Goal: Navigation & Orientation: Find specific page/section

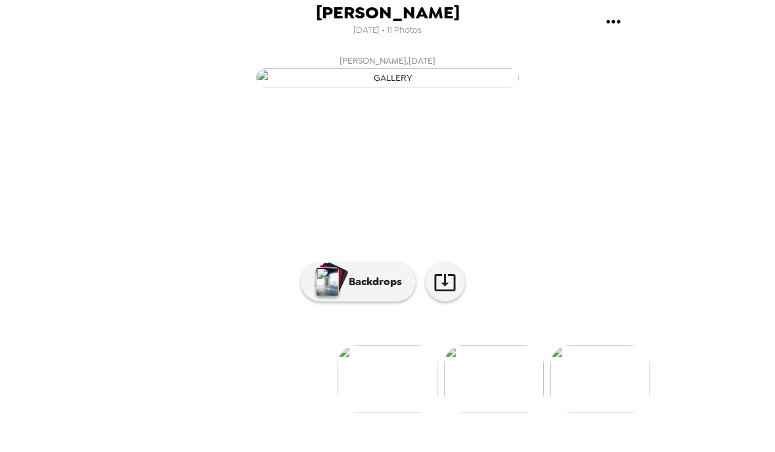
click at [399, 13] on span "[PERSON_NAME]" at bounding box center [388, 13] width 144 height 18
click at [521, 413] on img at bounding box center [494, 379] width 100 height 68
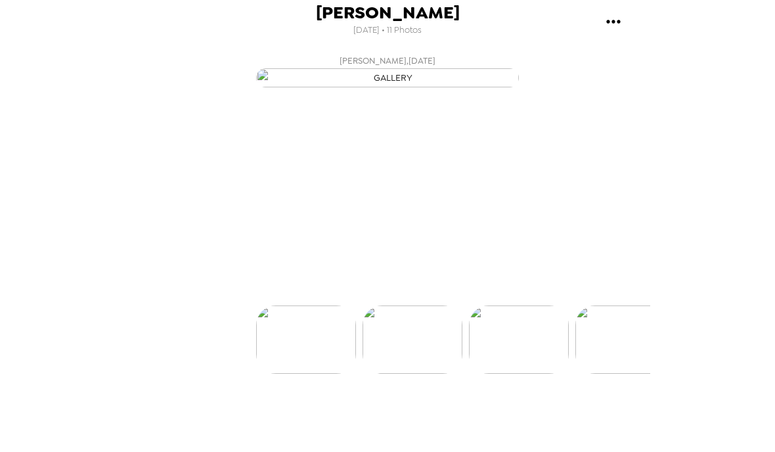
scroll to position [0, 106]
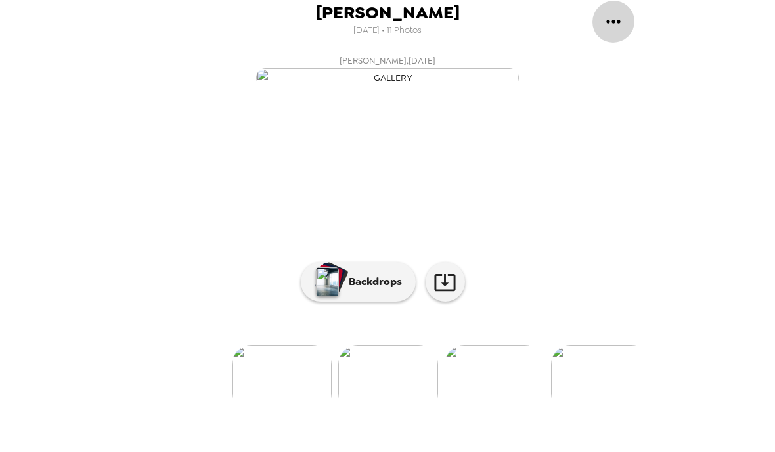
click at [614, 23] on icon "gallery menu" at bounding box center [613, 21] width 14 height 3
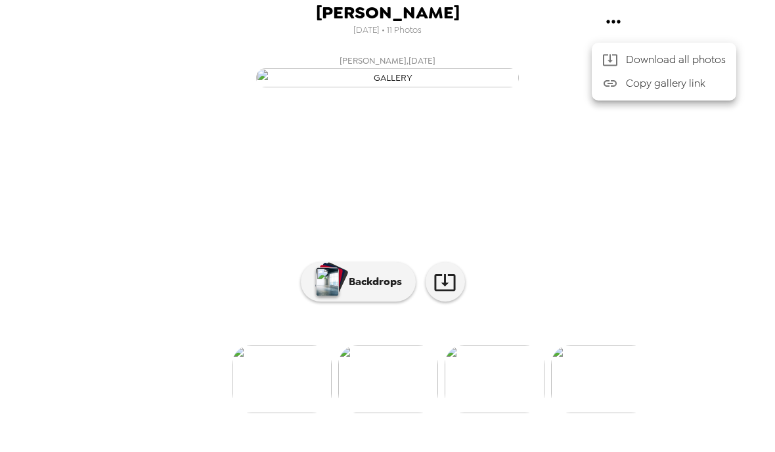
click at [507, 415] on div at bounding box center [387, 226] width 775 height 452
click at [501, 413] on img at bounding box center [495, 379] width 100 height 68
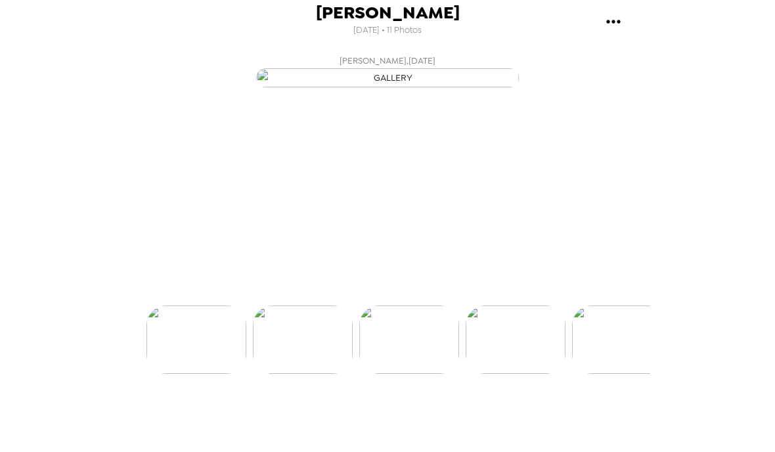
scroll to position [0, 211]
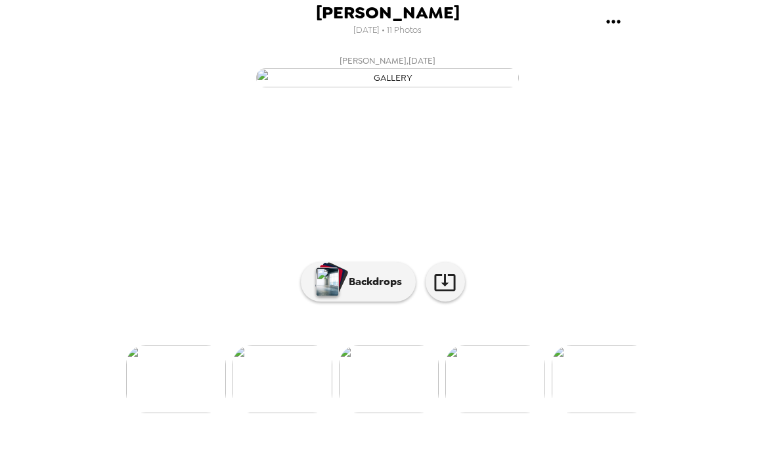
click at [384, 290] on p "Backdrops" at bounding box center [372, 282] width 60 height 16
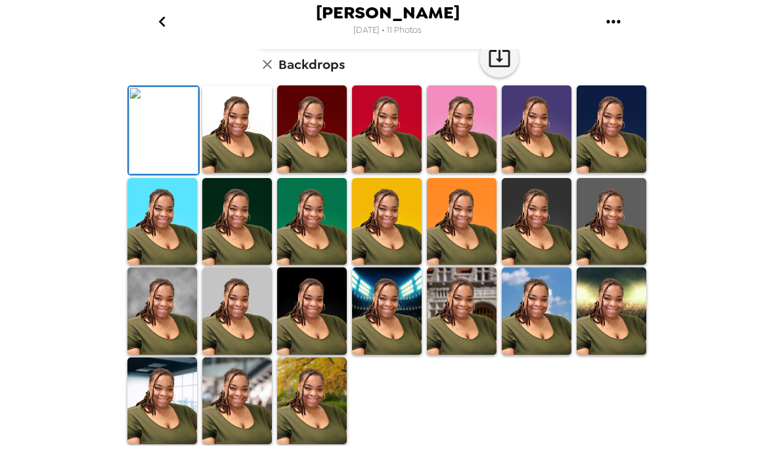
scroll to position [89, 0]
click at [269, 72] on icon "button" at bounding box center [267, 64] width 16 height 16
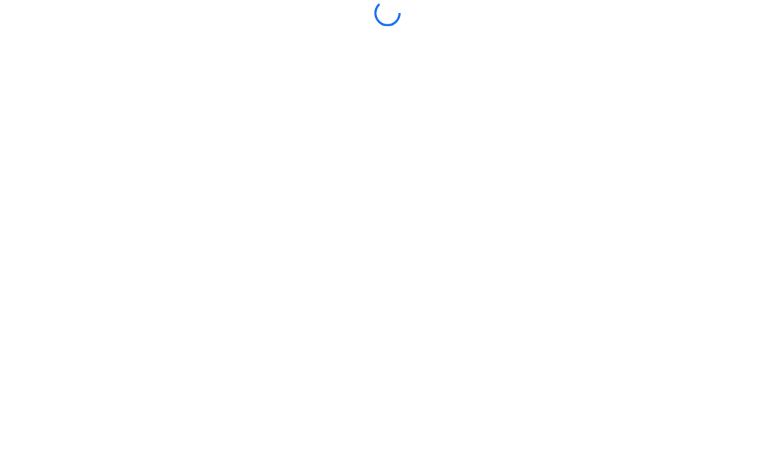
scroll to position [30, 0]
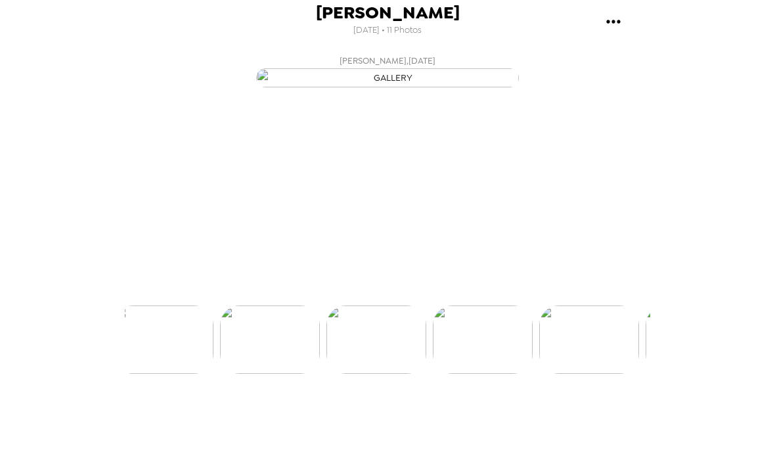
scroll to position [0, 318]
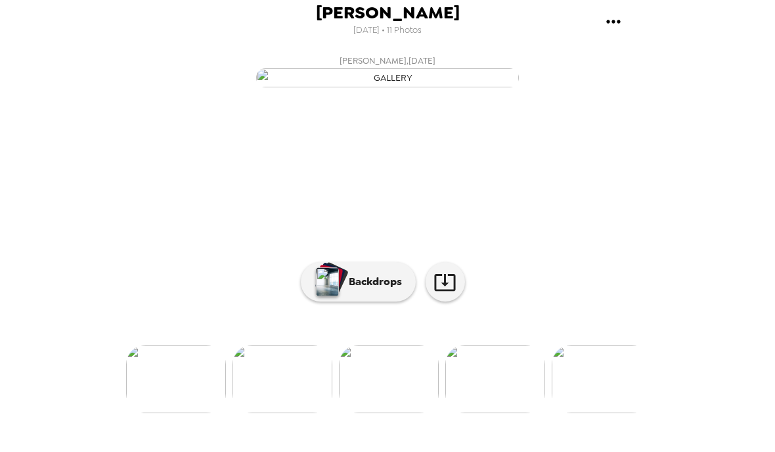
click at [395, 290] on p "Backdrops" at bounding box center [372, 282] width 60 height 16
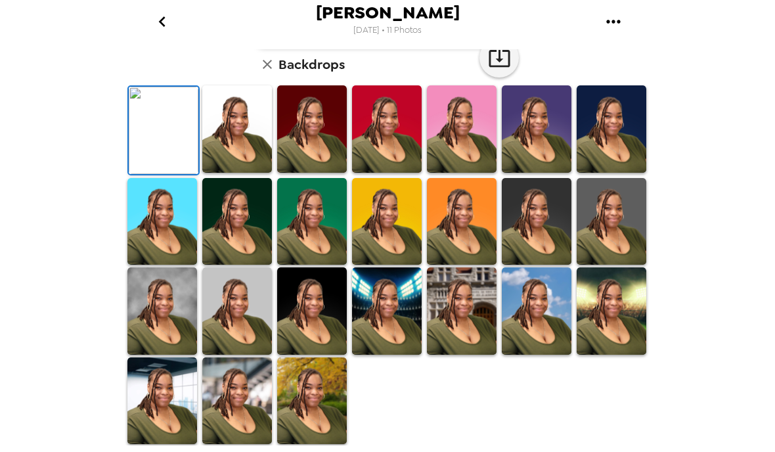
scroll to position [208, 0]
click at [505, 67] on icon "button" at bounding box center [499, 58] width 21 height 17
click at [234, 173] on img at bounding box center [237, 128] width 70 height 87
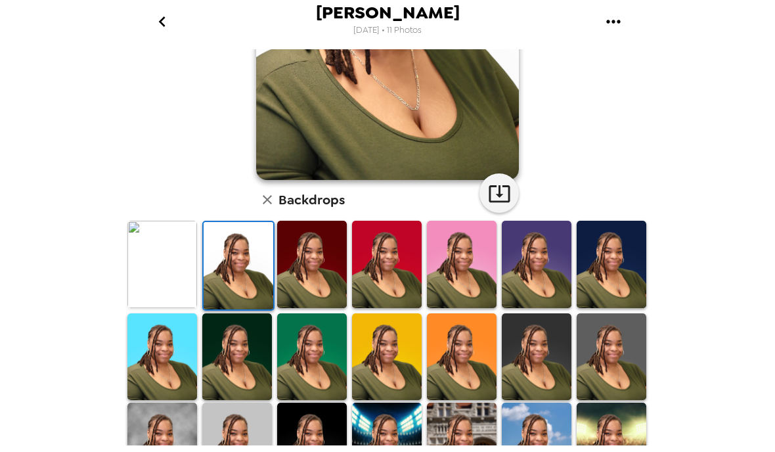
click at [497, 195] on icon "button" at bounding box center [499, 193] width 23 height 23
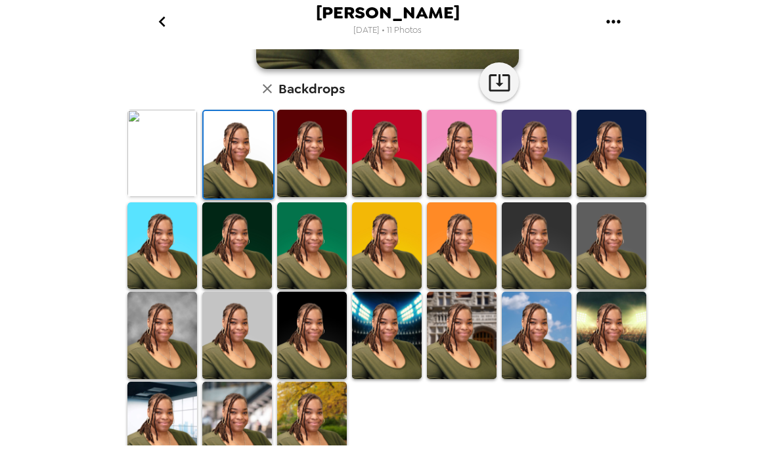
scroll to position [326, 0]
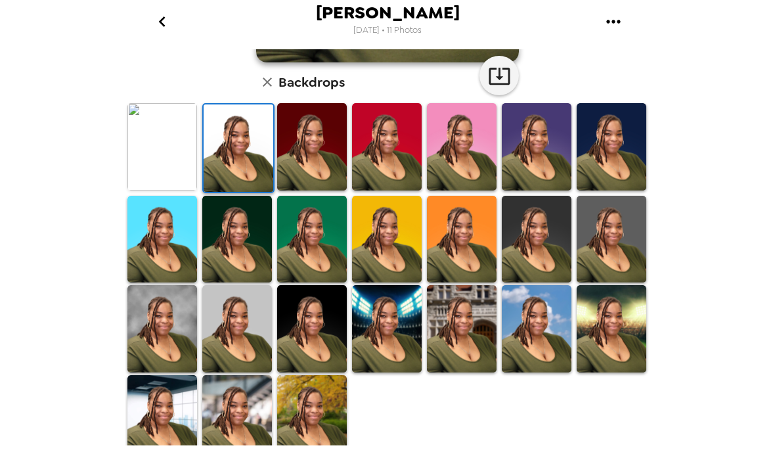
click at [313, 415] on img at bounding box center [312, 418] width 70 height 87
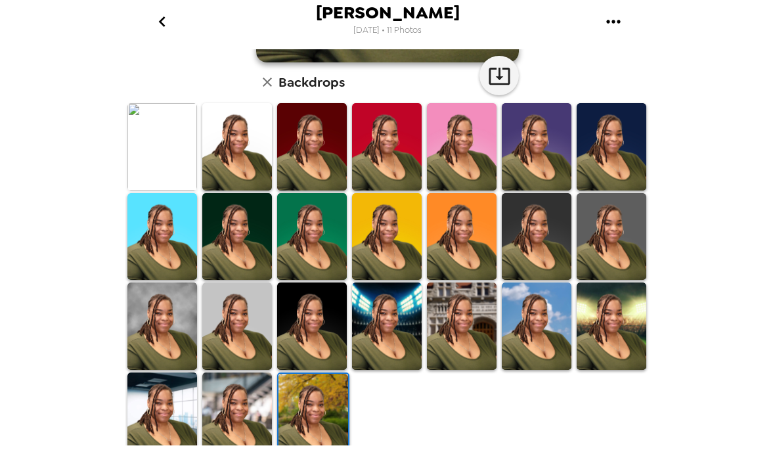
click at [333, 417] on img at bounding box center [313, 417] width 70 height 87
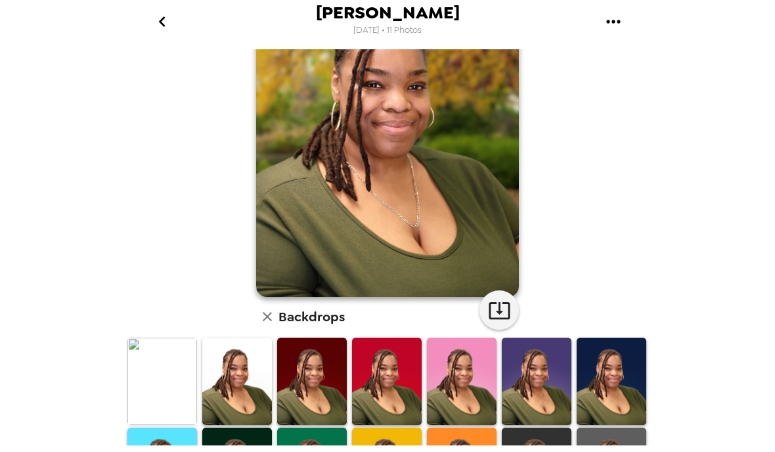
scroll to position [83, 0]
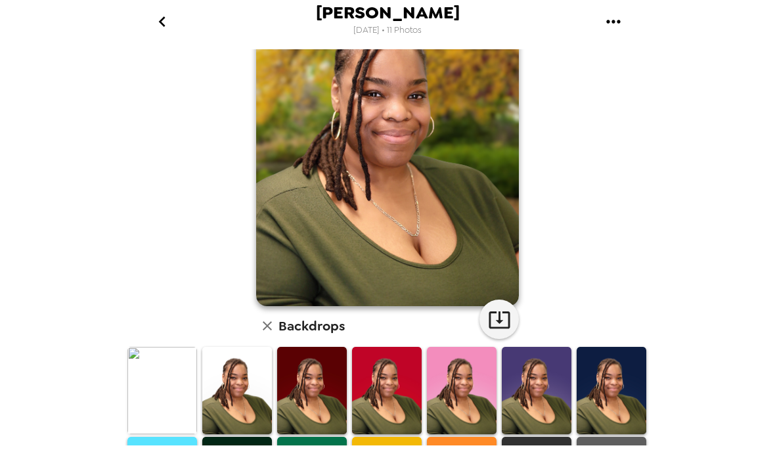
click at [491, 316] on icon "button" at bounding box center [499, 319] width 23 height 23
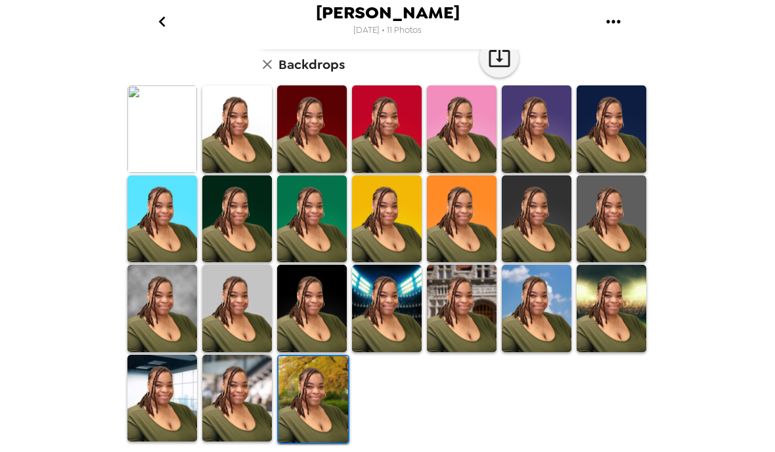
click at [173, 319] on img at bounding box center [162, 308] width 70 height 87
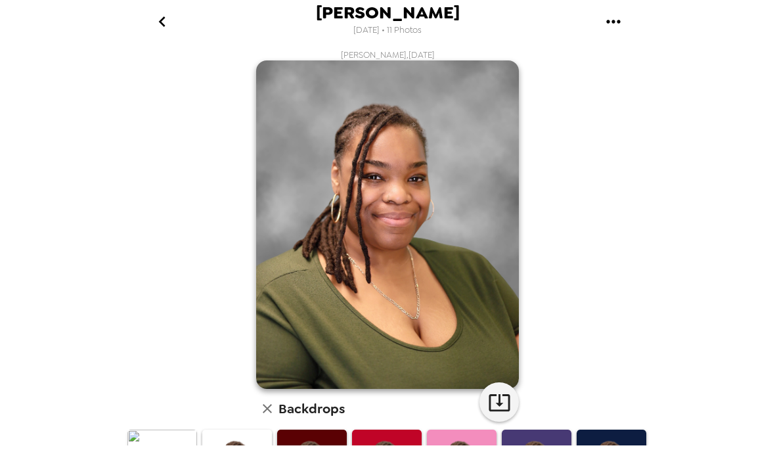
scroll to position [28, 0]
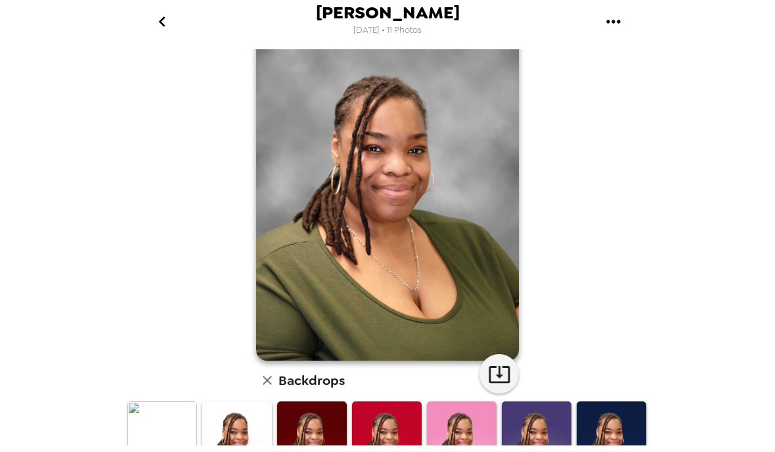
click at [499, 364] on icon "button" at bounding box center [499, 373] width 23 height 23
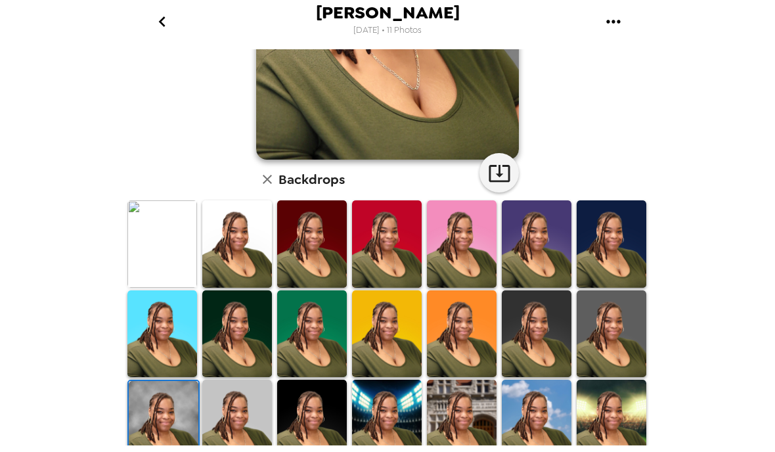
scroll to position [229, 0]
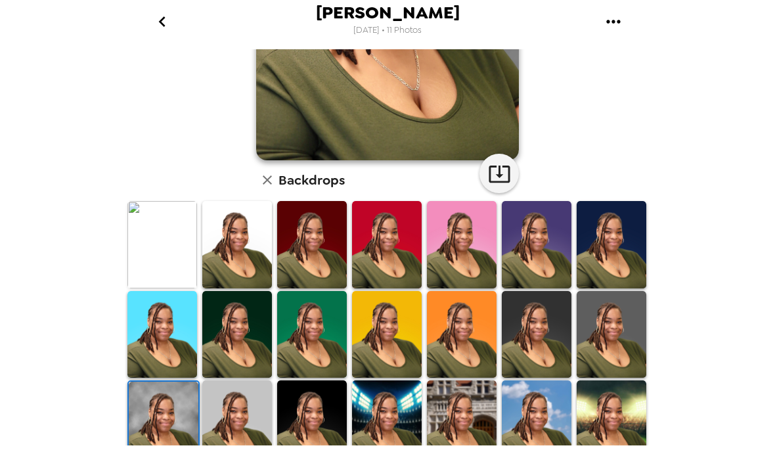
click at [315, 193] on div "Backdrops" at bounding box center [387, 180] width 263 height 26
click at [311, 185] on h6 "Backdrops" at bounding box center [311, 179] width 66 height 21
click at [263, 182] on icon "button" at bounding box center [267, 180] width 16 height 16
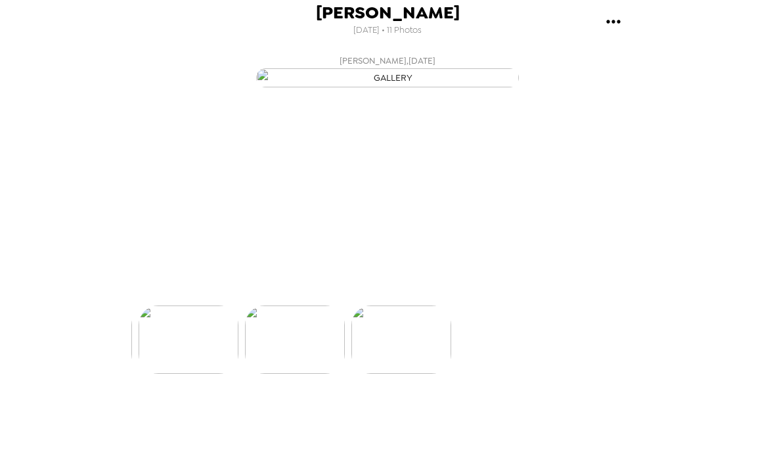
scroll to position [0, 1059]
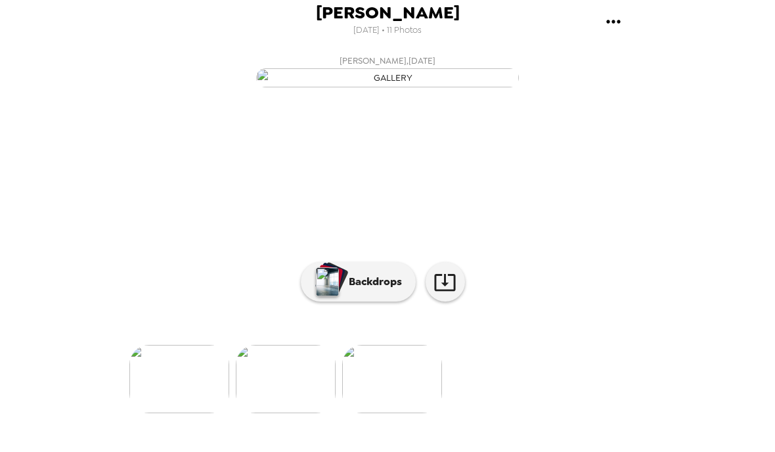
click at [373, 301] on button "Backdrops" at bounding box center [358, 281] width 115 height 39
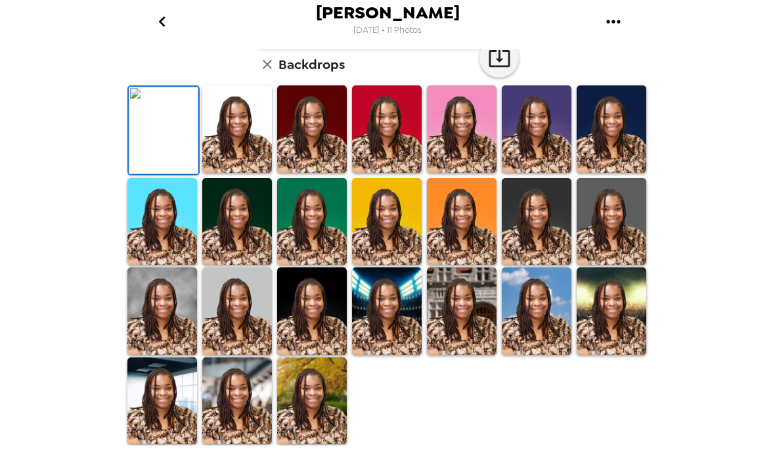
scroll to position [261, 0]
click at [221, 173] on img at bounding box center [237, 128] width 70 height 87
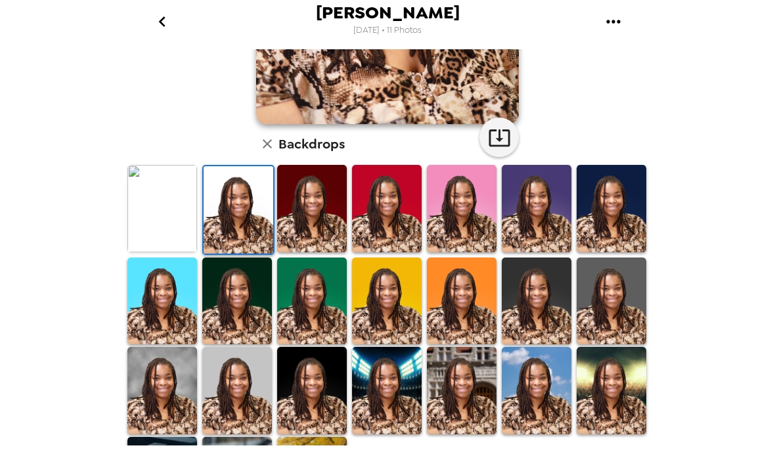
click at [499, 138] on icon "button" at bounding box center [499, 137] width 21 height 17
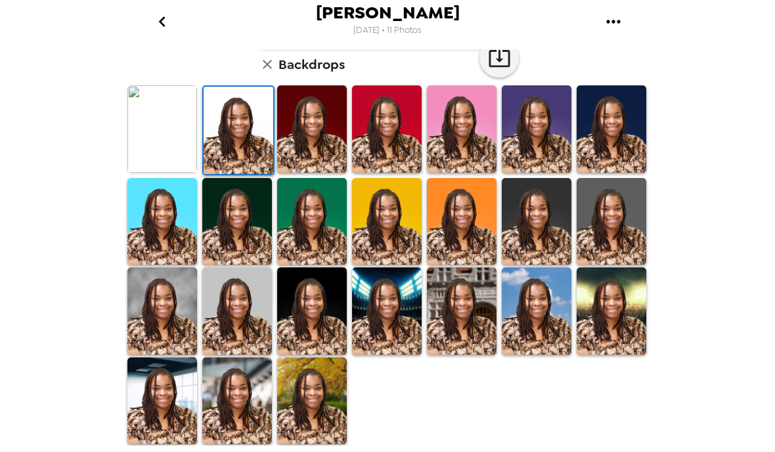
click at [322, 399] on img at bounding box center [312, 400] width 70 height 87
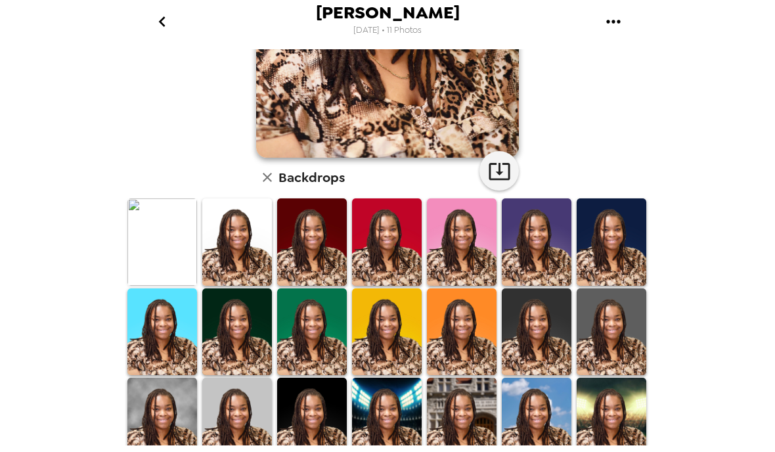
scroll to position [231, 0]
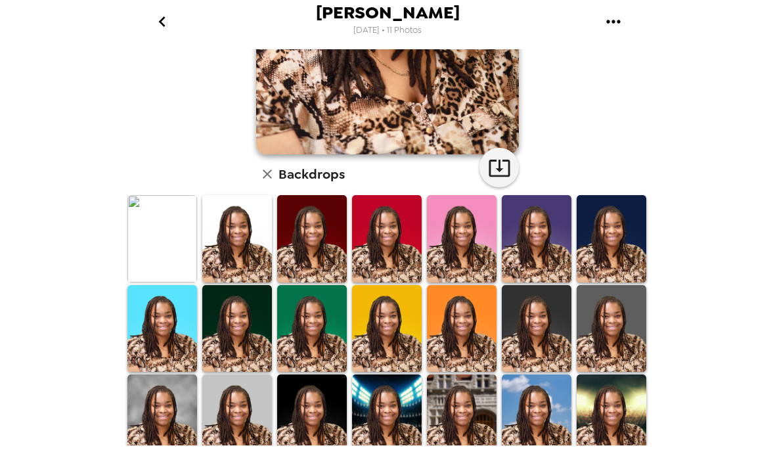
click at [496, 168] on icon "button" at bounding box center [499, 167] width 23 height 23
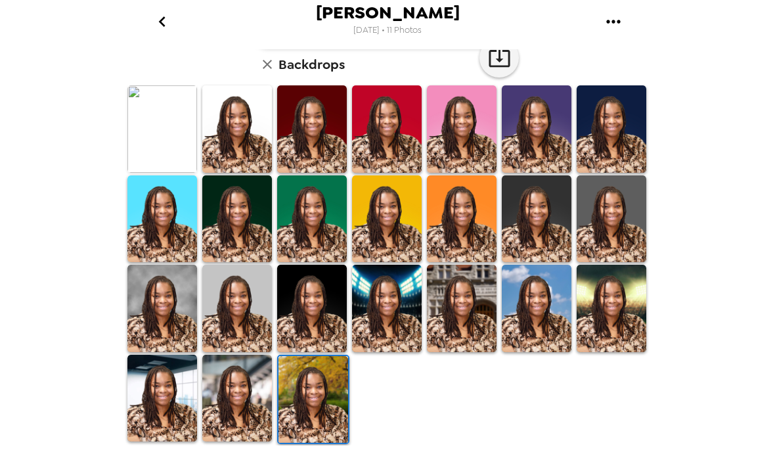
scroll to position [342, 0]
click at [150, 295] on img at bounding box center [162, 308] width 70 height 87
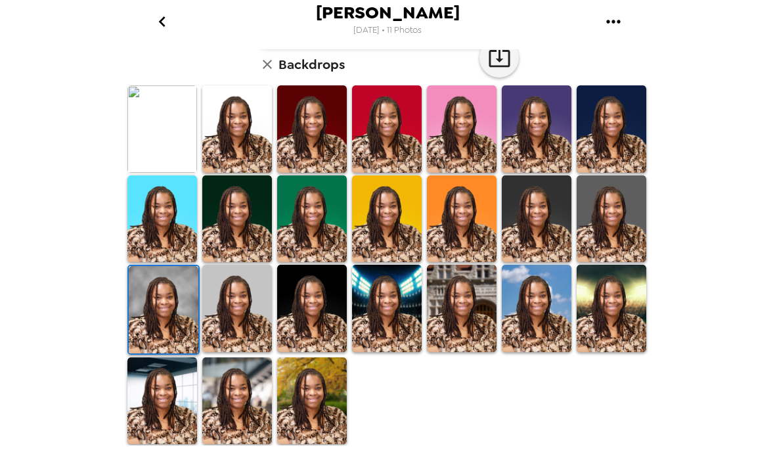
scroll to position [251, 0]
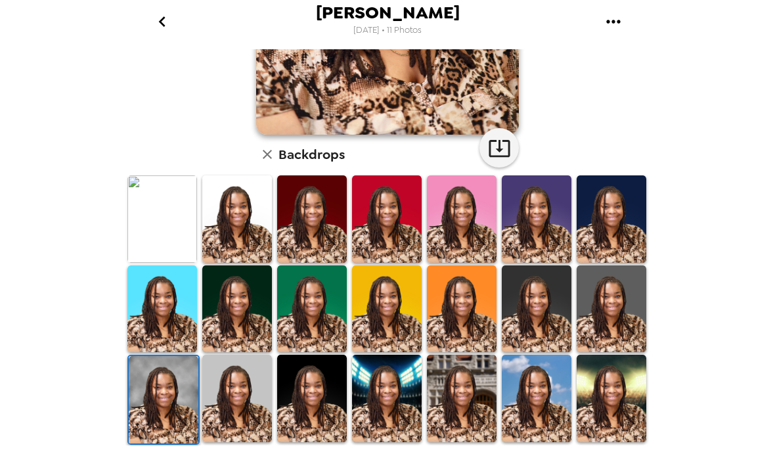
click at [508, 154] on icon "button" at bounding box center [499, 148] width 21 height 17
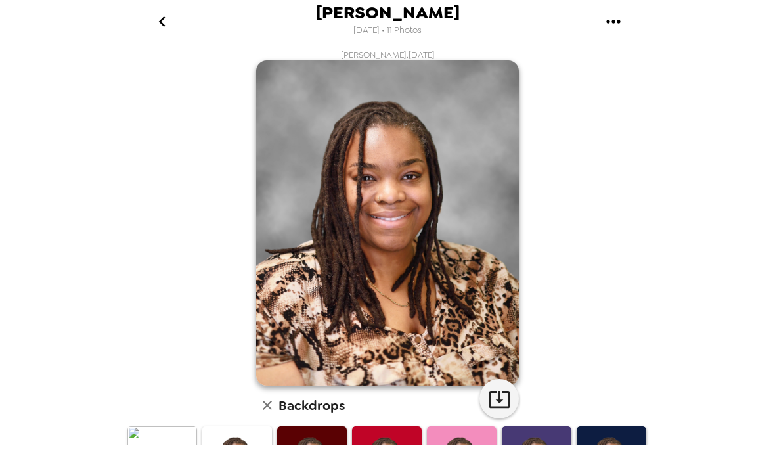
scroll to position [0, 0]
click at [177, 18] on button "go back" at bounding box center [162, 21] width 43 height 43
